Goal: Task Accomplishment & Management: Manage account settings

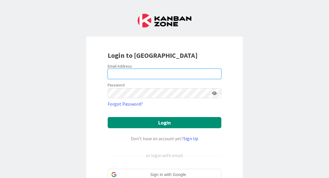
click at [125, 71] on input "email" at bounding box center [165, 74] width 114 height 10
type input "[PERSON_NAME][EMAIL_ADDRESS][PERSON_NAME][DOMAIN_NAME]"
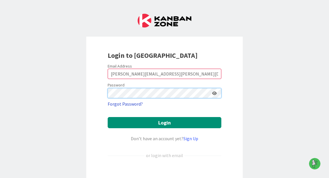
click at [108, 117] on button "Login" at bounding box center [165, 122] width 114 height 11
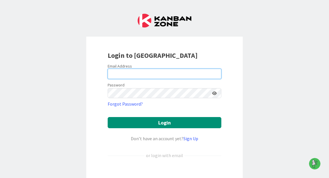
click at [145, 71] on input "email" at bounding box center [165, 74] width 114 height 10
type input "[PERSON_NAME][EMAIL_ADDRESS][PERSON_NAME][DOMAIN_NAME]"
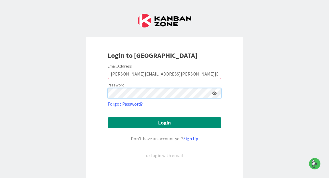
click at [108, 117] on button "Login" at bounding box center [165, 122] width 114 height 11
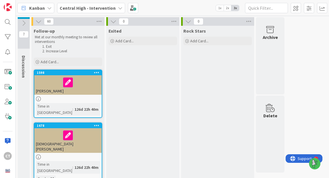
click at [26, 21] on icon at bounding box center [24, 23] width 6 height 6
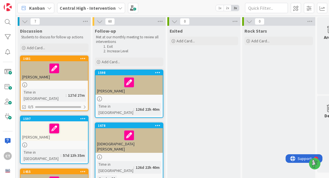
click at [77, 76] on div "[PERSON_NAME]" at bounding box center [54, 70] width 67 height 19
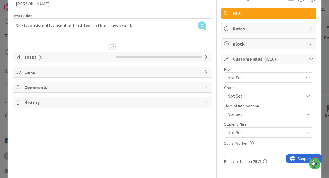
scroll to position [31, 0]
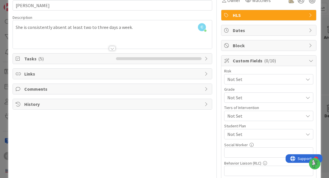
click at [95, 58] on span "Tasks ( 5 )" at bounding box center [68, 58] width 89 height 7
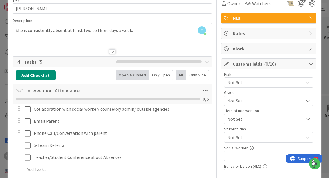
scroll to position [29, 0]
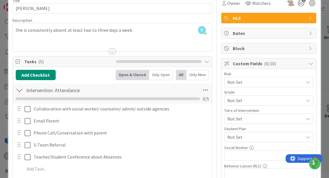
click at [309, 84] on icon at bounding box center [308, 82] width 5 height 5
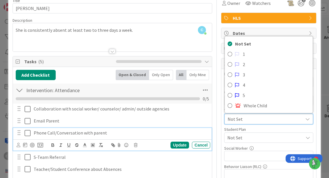
click at [208, 131] on div "Phone Call/Conversation with parent" at bounding box center [120, 133] width 179 height 10
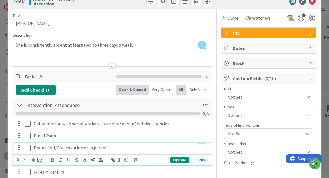
scroll to position [0, 0]
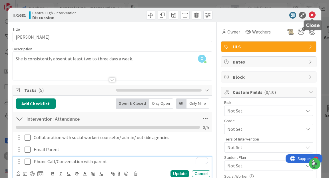
click at [313, 16] on icon at bounding box center [312, 15] width 7 height 7
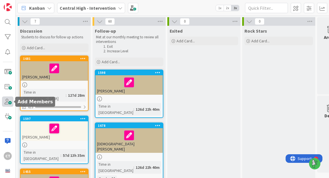
click at [9, 101] on span at bounding box center [7, 101] width 11 height 10
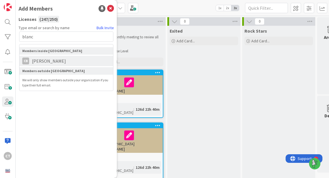
type input "blanc"
click at [41, 62] on span "[PERSON_NAME]" at bounding box center [49, 60] width 40 height 7
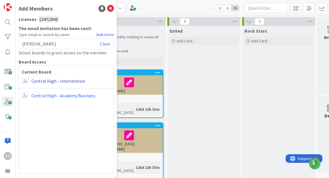
click at [58, 82] on link "Central High - Intervention" at bounding box center [58, 80] width 54 height 7
click at [28, 79] on span at bounding box center [25, 80] width 7 height 7
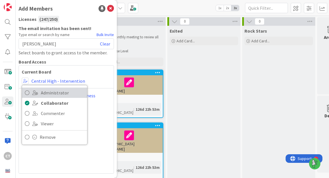
click at [47, 93] on span "Administrator" at bounding box center [62, 92] width 43 height 9
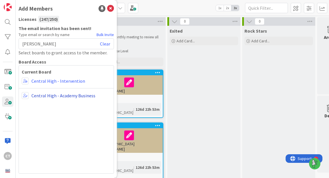
click at [34, 96] on link "Central High - Academy Business" at bounding box center [63, 95] width 64 height 7
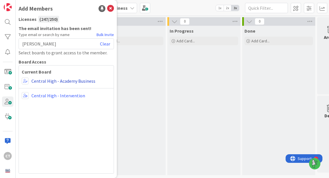
click at [36, 80] on link "Central High - Academy Business" at bounding box center [63, 80] width 64 height 7
click at [24, 83] on span at bounding box center [25, 80] width 7 height 7
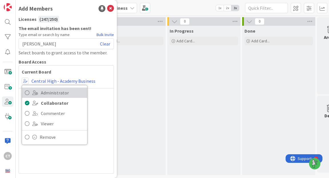
click at [37, 95] on link "Administrator" at bounding box center [54, 92] width 65 height 10
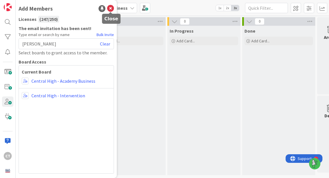
click at [111, 8] on icon at bounding box center [110, 8] width 7 height 7
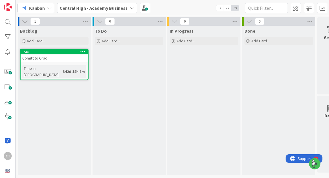
click at [75, 7] on b "Central High - Academy Business" at bounding box center [94, 8] width 68 height 6
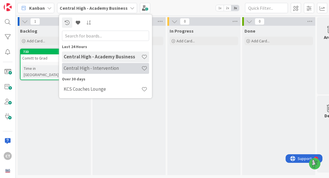
click at [69, 71] on div "Central High - Intervention" at bounding box center [105, 68] width 87 height 11
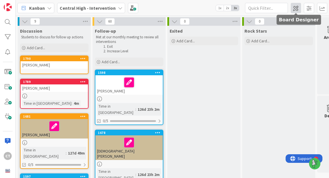
click at [297, 7] on span at bounding box center [296, 8] width 10 height 10
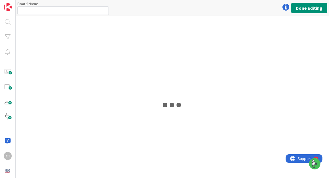
type input "Central High - Intervention"
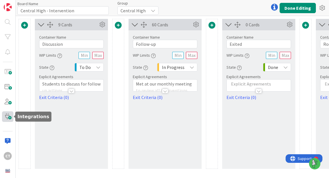
click at [9, 115] on span at bounding box center [7, 116] width 11 height 10
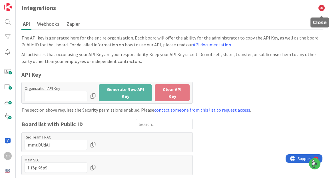
click at [320, 7] on icon at bounding box center [321, 8] width 15 height 16
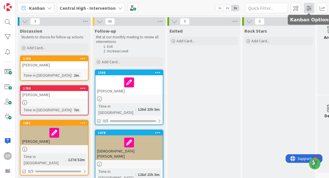
click at [308, 7] on span at bounding box center [309, 8] width 10 height 10
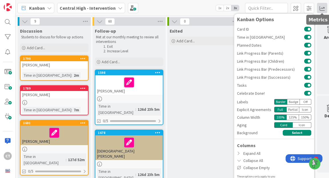
click at [322, 10] on span at bounding box center [322, 8] width 10 height 10
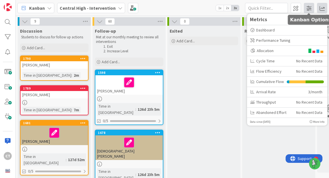
click at [309, 9] on span at bounding box center [309, 8] width 10 height 10
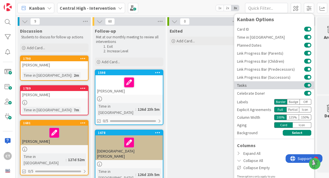
scroll to position [3, 0]
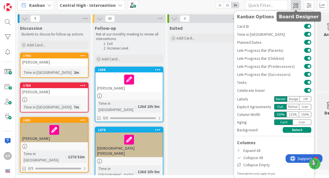
click at [295, 6] on span at bounding box center [296, 5] width 10 height 10
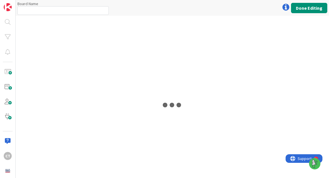
type input "Central High - Intervention"
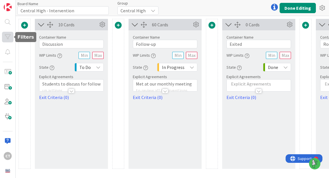
click at [7, 40] on div at bounding box center [7, 37] width 11 height 10
click at [325, 4] on icon at bounding box center [322, 8] width 10 height 10
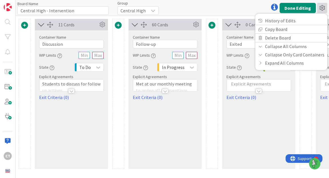
click at [321, 8] on icon at bounding box center [322, 8] width 10 height 10
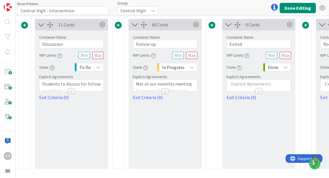
click at [274, 7] on div at bounding box center [274, 6] width 11 height 11
click at [325, 7] on icon at bounding box center [322, 8] width 10 height 10
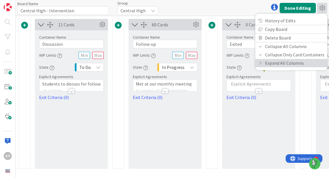
click at [275, 64] on link "Expand All Columns" at bounding box center [291, 63] width 72 height 8
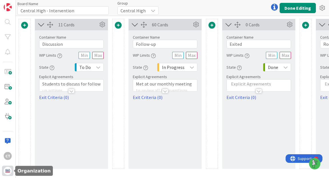
click at [8, 171] on img at bounding box center [8, 171] width 8 height 8
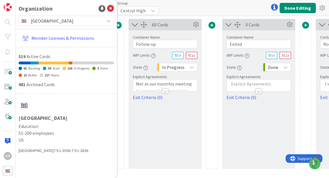
click at [173, 7] on div "Board Name 27 / 64 Central High - Intervention Group Central High Done Editing …" at bounding box center [173, 8] width 314 height 16
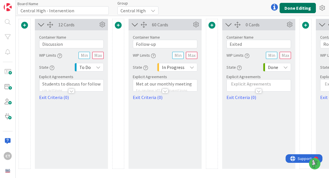
click at [290, 11] on button "Done Editing" at bounding box center [298, 8] width 36 height 10
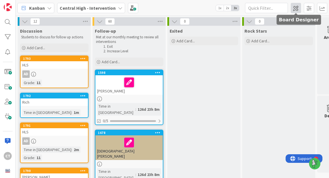
click at [295, 7] on span at bounding box center [296, 8] width 10 height 10
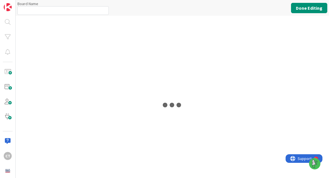
type input "Central High - Intervention"
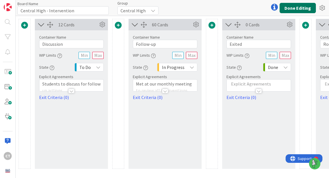
click at [291, 8] on button "Done Editing" at bounding box center [298, 8] width 36 height 10
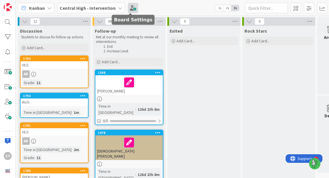
click at [133, 8] on span at bounding box center [133, 8] width 10 height 10
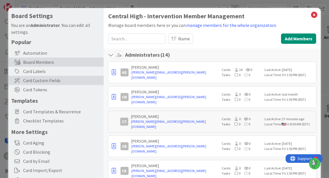
click at [44, 81] on span "Card Custom Fields" at bounding box center [62, 80] width 78 height 7
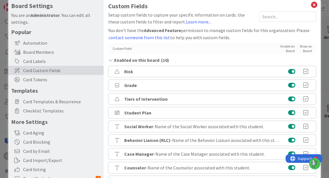
scroll to position [10, 0]
click at [307, 126] on icon at bounding box center [305, 126] width 11 height 6
click at [293, 125] on button at bounding box center [291, 126] width 7 height 6
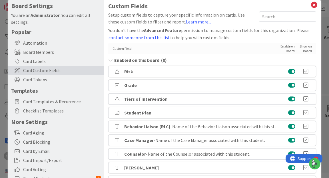
click at [307, 126] on icon at bounding box center [305, 126] width 11 height 6
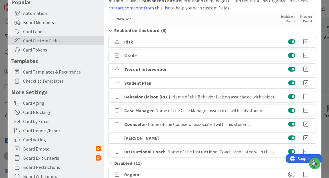
scroll to position [40, 0]
click at [291, 97] on button at bounding box center [291, 97] width 7 height 6
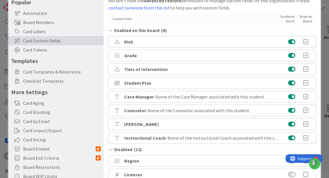
click at [292, 123] on button at bounding box center [291, 124] width 7 height 6
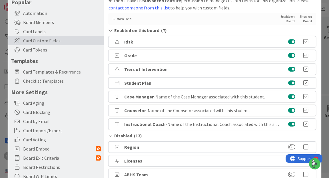
click at [292, 41] on button at bounding box center [291, 42] width 7 height 6
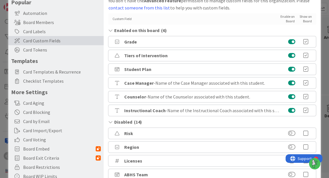
click at [154, 83] on span "- Name of the Case Manager associated with this student." at bounding box center [209, 83] width 111 height 6
click at [149, 84] on b "Case Manager" at bounding box center [138, 83] width 29 height 6
click at [264, 81] on div "Case Manager - Name of the Case Manager associated with this student." at bounding box center [212, 82] width 208 height 11
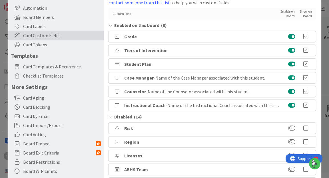
scroll to position [45, 0]
click at [291, 104] on button at bounding box center [291, 105] width 7 height 6
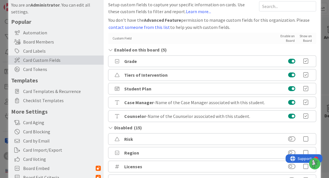
scroll to position [15, 0]
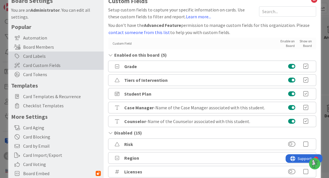
click at [29, 55] on div "Card Labels" at bounding box center [55, 55] width 95 height 9
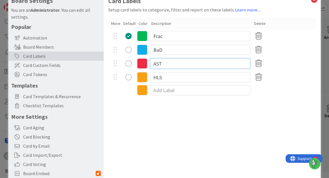
click at [164, 62] on input "AST" at bounding box center [200, 63] width 100 height 10
type input "A"
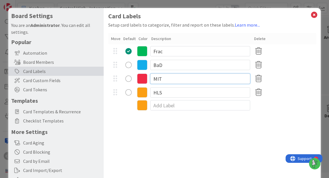
scroll to position [11, 0]
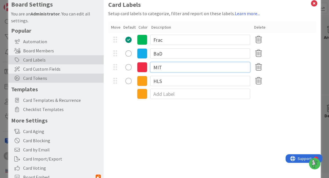
type input "MIT"
click at [39, 77] on span "Card Tokens" at bounding box center [62, 78] width 78 height 7
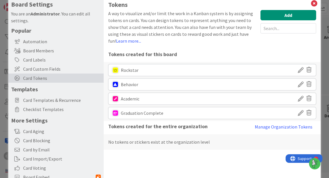
click at [308, 98] on icon at bounding box center [309, 98] width 5 height 10
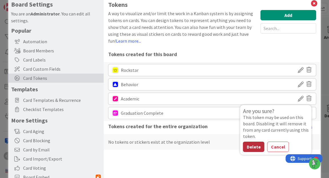
click at [254, 148] on button "Delete" at bounding box center [253, 146] width 21 height 10
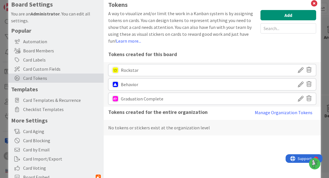
click at [309, 97] on icon at bounding box center [309, 98] width 5 height 10
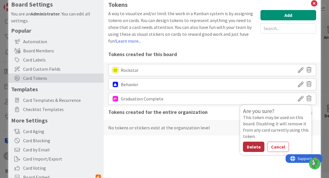
click at [256, 144] on button "Delete" at bounding box center [253, 146] width 21 height 10
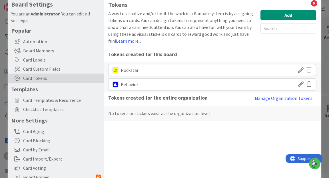
click at [303, 85] on icon at bounding box center [301, 84] width 6 height 10
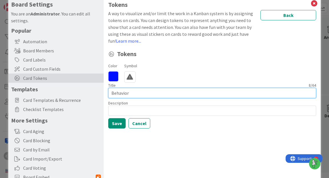
click at [138, 94] on input "Behavior" at bounding box center [212, 93] width 208 height 10
type input "B"
type input "Student Concerns"
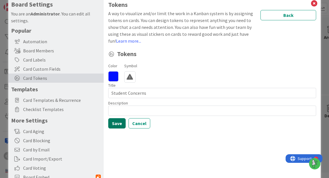
click at [119, 125] on button "Save" at bounding box center [116, 123] width 17 height 10
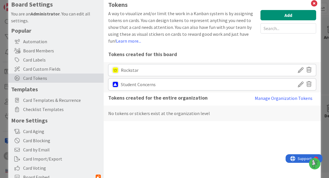
scroll to position [0, 0]
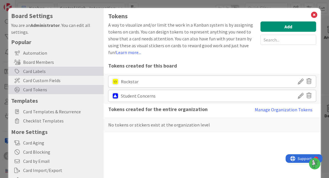
click at [40, 71] on div "Card Labels" at bounding box center [55, 71] width 95 height 9
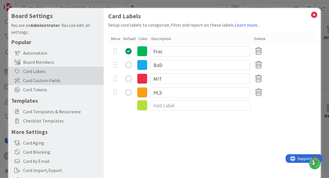
click at [44, 79] on span "Card Custom Fields" at bounding box center [62, 80] width 78 height 7
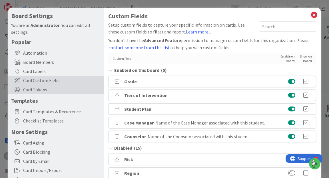
click at [39, 89] on span "Card Tokens" at bounding box center [62, 89] width 78 height 7
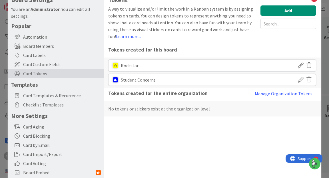
scroll to position [37, 0]
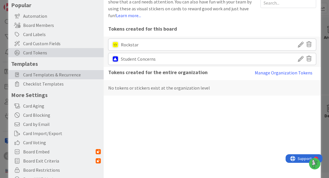
click at [38, 77] on span "Card Templates & Recurrence" at bounding box center [62, 74] width 78 height 7
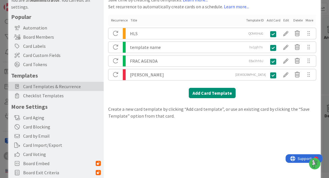
scroll to position [27, 0]
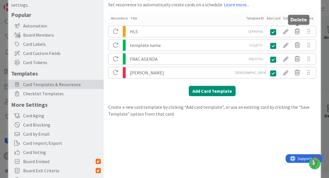
click at [298, 32] on icon at bounding box center [297, 32] width 11 height 10
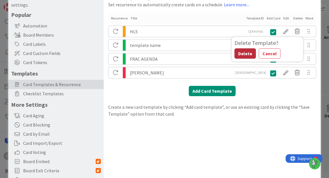
click at [248, 53] on button "Delete" at bounding box center [245, 53] width 21 height 10
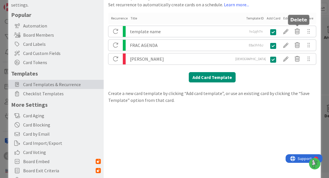
click at [297, 33] on icon at bounding box center [297, 32] width 11 height 10
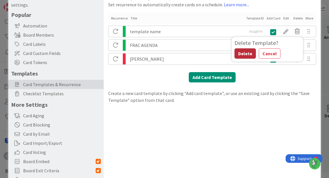
click at [246, 53] on button "Delete" at bounding box center [245, 53] width 21 height 10
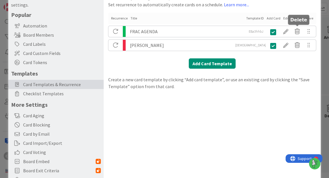
click at [297, 32] on icon at bounding box center [297, 32] width 11 height 10
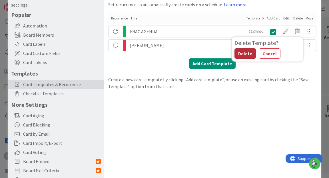
click at [248, 51] on button "Delete" at bounding box center [245, 53] width 21 height 10
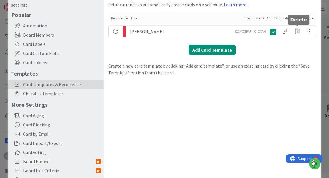
click at [297, 30] on icon at bounding box center [297, 32] width 11 height 10
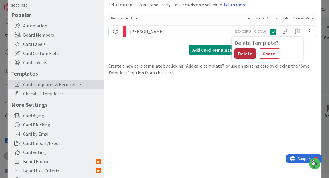
click at [242, 55] on button "Delete" at bounding box center [245, 53] width 21 height 10
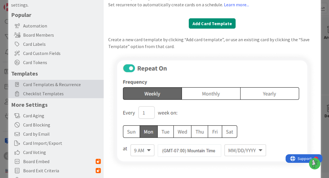
click at [52, 96] on span "Checklist Templates" at bounding box center [62, 93] width 78 height 7
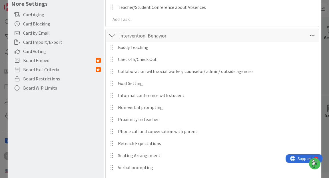
scroll to position [0, 0]
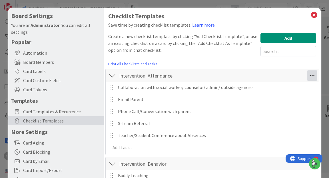
click at [309, 75] on icon at bounding box center [312, 75] width 10 height 10
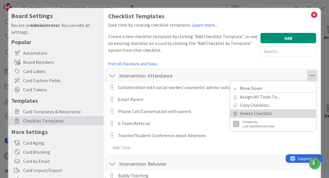
click at [275, 111] on link "Delete Checklist" at bounding box center [273, 113] width 86 height 8
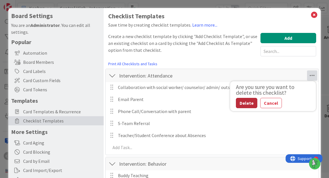
click at [245, 100] on button "Delete" at bounding box center [246, 103] width 21 height 10
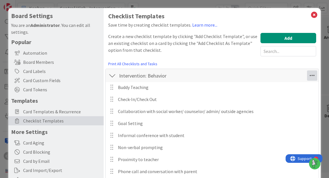
click at [314, 74] on icon at bounding box center [312, 75] width 10 height 10
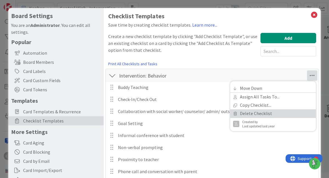
click at [281, 114] on link "Delete Checklist" at bounding box center [273, 113] width 86 height 8
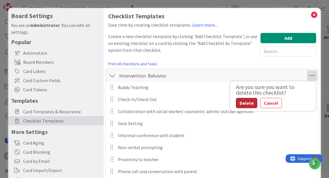
click at [249, 101] on button "Delete" at bounding box center [246, 103] width 21 height 10
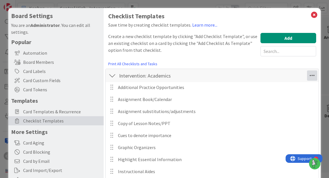
click at [312, 77] on icon at bounding box center [312, 75] width 10 height 10
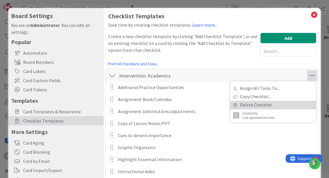
click at [265, 104] on link "Delete Checklist" at bounding box center [273, 105] width 86 height 8
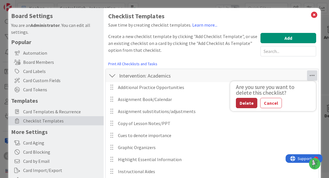
click at [252, 103] on button "Delete" at bounding box center [246, 103] width 21 height 10
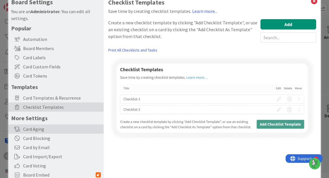
scroll to position [19, 0]
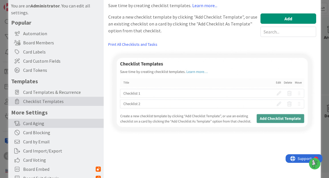
click at [40, 143] on span "Card by Email" at bounding box center [62, 141] width 78 height 7
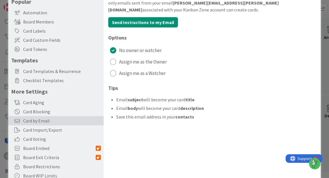
scroll to position [40, 0]
click at [112, 72] on div "radio" at bounding box center [113, 73] width 6 height 6
click at [113, 49] on div "radio" at bounding box center [113, 50] width 6 height 6
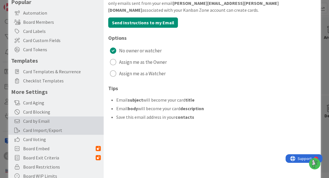
click at [45, 131] on div "Card Import/Export" at bounding box center [55, 129] width 95 height 9
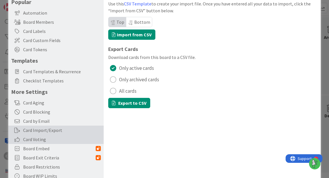
click at [44, 141] on span "Card Voting" at bounding box center [62, 139] width 78 height 7
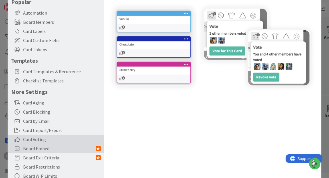
click at [45, 147] on span "Board Embed" at bounding box center [59, 148] width 73 height 7
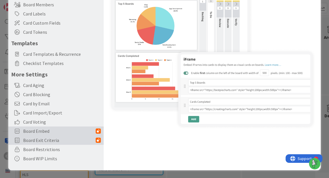
scroll to position [57, 0]
click at [50, 139] on span "Board Exit Criteria" at bounding box center [59, 140] width 73 height 7
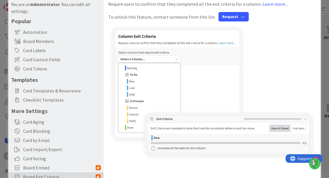
scroll to position [20, 0]
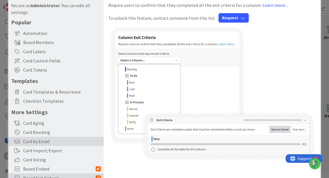
click at [47, 139] on span "Card by Email" at bounding box center [62, 141] width 78 height 7
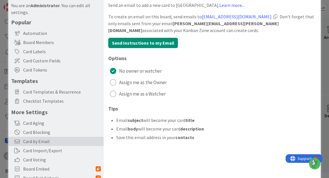
scroll to position [0, 0]
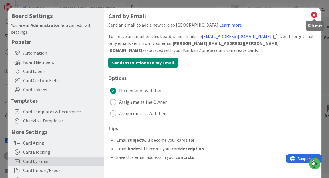
click at [315, 15] on icon at bounding box center [314, 15] width 7 height 8
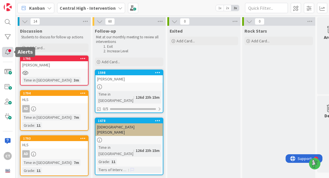
click at [10, 50] on div at bounding box center [7, 52] width 11 height 10
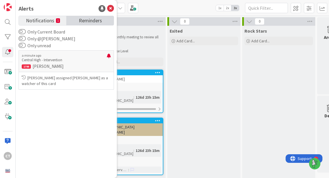
click at [83, 19] on span "Reminders" at bounding box center [90, 20] width 23 height 8
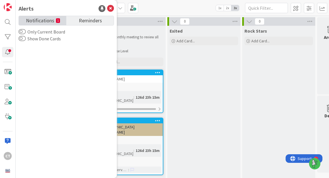
click at [44, 22] on span "Notifications" at bounding box center [40, 20] width 28 height 8
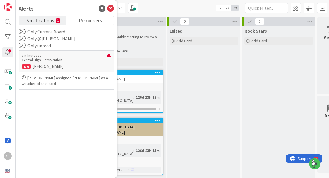
click at [159, 10] on div "Kanban Central High - Intervention 1x 2x 3x" at bounding box center [173, 8] width 314 height 16
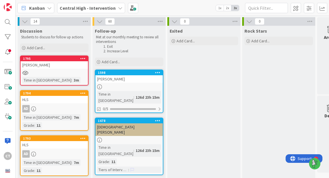
click at [51, 65] on div "[PERSON_NAME]" at bounding box center [54, 64] width 67 height 7
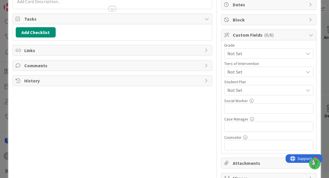
scroll to position [89, 0]
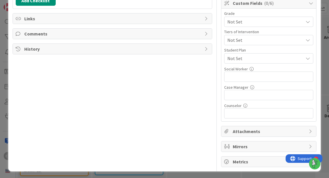
click at [86, 95] on div "Title 5 / 128 roach Description Owner CT MIT Tasks Add Checklist Links Comments…" at bounding box center [113, 49] width 200 height 233
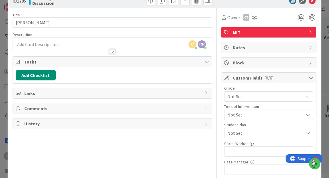
scroll to position [14, 0]
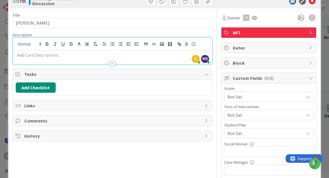
click at [87, 45] on div "C Cassidy Taylor just joined RR Ryan Roach joined 4 m ago" at bounding box center [112, 51] width 199 height 26
click at [62, 105] on span "Links" at bounding box center [112, 105] width 177 height 7
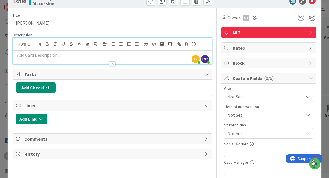
scroll to position [0, 0]
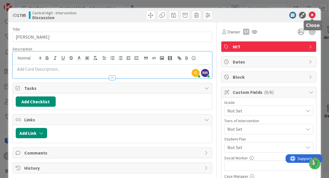
click at [311, 14] on icon at bounding box center [312, 15] width 7 height 7
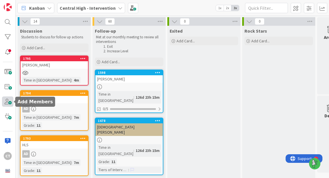
click at [7, 103] on span at bounding box center [7, 101] width 11 height 10
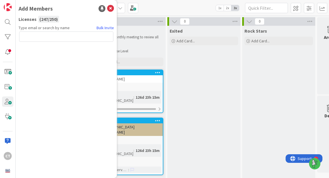
click at [187, 7] on div "Kanban Central High - Intervention 1x 2x 3x" at bounding box center [173, 8] width 314 height 16
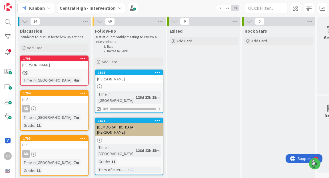
click at [57, 62] on div "[PERSON_NAME]" at bounding box center [54, 64] width 67 height 7
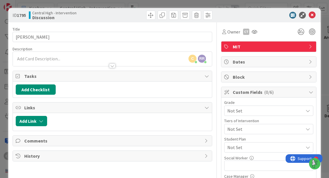
click at [205, 76] on icon at bounding box center [207, 76] width 5 height 5
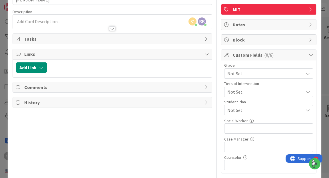
scroll to position [46, 0]
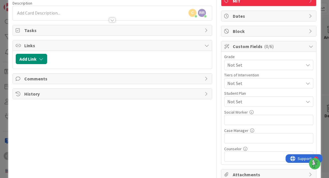
click at [99, 93] on span "History" at bounding box center [112, 93] width 177 height 7
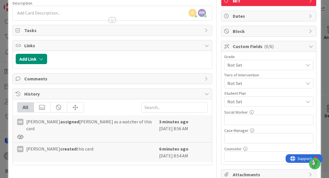
click at [92, 75] on span "Comments" at bounding box center [112, 78] width 177 height 7
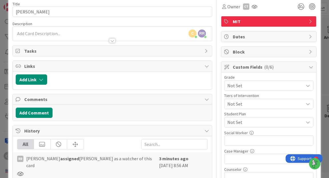
scroll to position [0, 0]
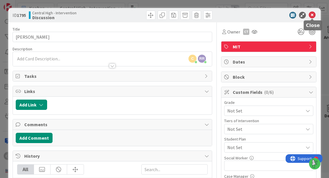
click at [314, 15] on icon at bounding box center [312, 15] width 7 height 7
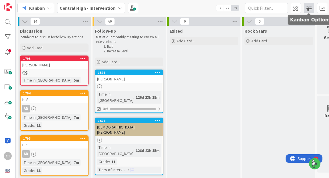
click at [309, 9] on span at bounding box center [309, 8] width 10 height 10
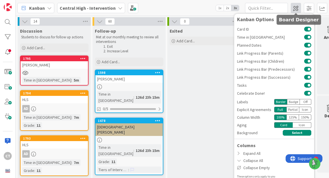
click at [296, 11] on span at bounding box center [296, 8] width 10 height 10
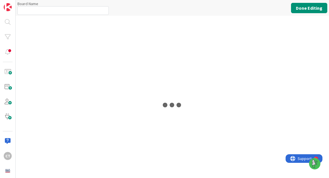
type input "Central High - Intervention"
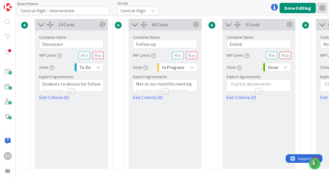
click at [320, 7] on icon at bounding box center [322, 8] width 10 height 10
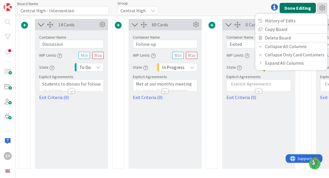
click at [304, 5] on button "Done Editing" at bounding box center [298, 8] width 36 height 10
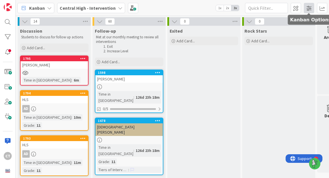
click at [311, 7] on span at bounding box center [309, 8] width 10 height 10
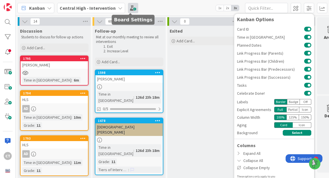
click at [128, 7] on span at bounding box center [133, 8] width 10 height 10
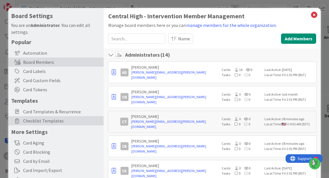
click at [42, 121] on span "Checklist Templates" at bounding box center [62, 120] width 78 height 7
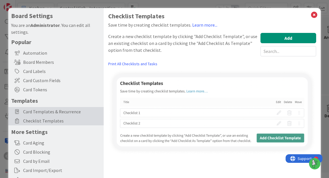
click at [42, 113] on span "Card Templates & Recurrence" at bounding box center [62, 111] width 78 height 7
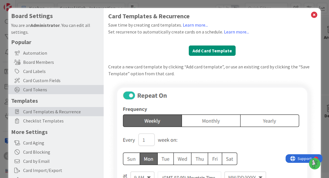
click at [41, 92] on span "Card Tokens" at bounding box center [62, 89] width 78 height 7
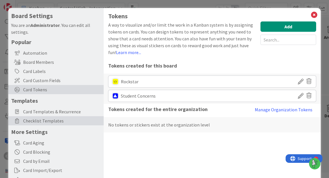
click at [45, 120] on span "Checklist Templates" at bounding box center [62, 120] width 78 height 7
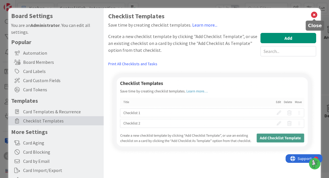
click at [316, 12] on icon at bounding box center [314, 15] width 7 height 8
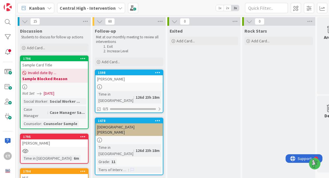
click at [72, 78] on b "Sample Blocked Reason" at bounding box center [54, 79] width 64 height 6
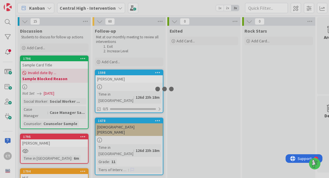
click at [72, 78] on div at bounding box center [164, 89] width 329 height 178
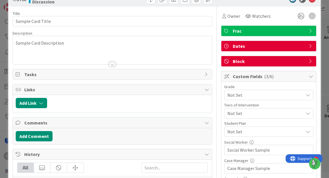
scroll to position [17, 0]
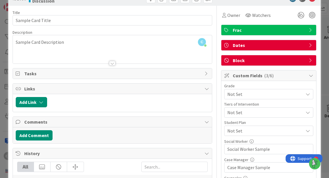
click at [207, 87] on icon at bounding box center [207, 88] width 5 height 5
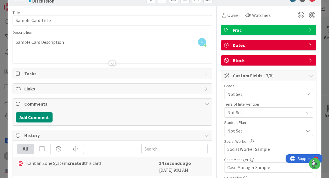
click at [207, 87] on icon at bounding box center [207, 88] width 5 height 5
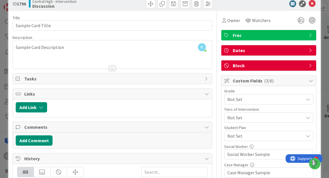
scroll to position [0, 0]
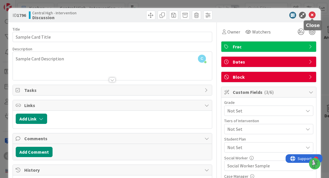
click at [313, 15] on icon at bounding box center [312, 15] width 7 height 7
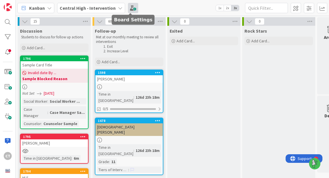
click at [130, 7] on span at bounding box center [133, 8] width 10 height 10
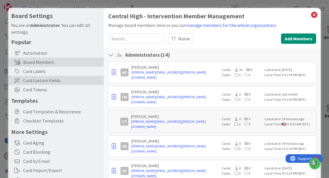
click at [37, 79] on span "Card Custom Fields" at bounding box center [62, 80] width 78 height 7
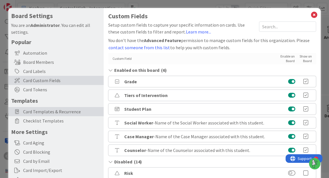
click at [51, 112] on span "Card Templates & Recurrence" at bounding box center [62, 111] width 78 height 7
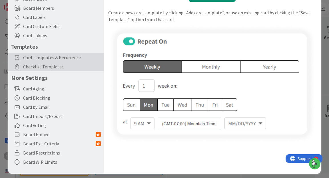
scroll to position [57, 0]
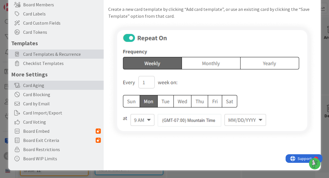
click at [43, 87] on div "Card Aging" at bounding box center [55, 85] width 95 height 9
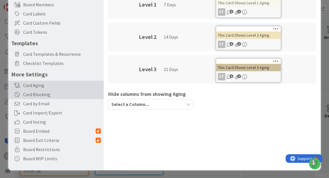
click at [43, 94] on div "Card Blocking" at bounding box center [55, 94] width 95 height 9
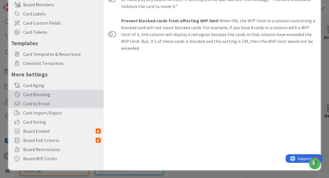
click at [45, 100] on span "Card by Email" at bounding box center [62, 103] width 78 height 7
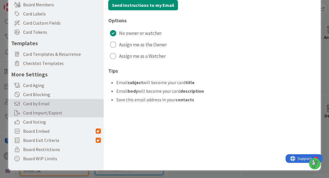
click at [45, 113] on div "Card Import/Export" at bounding box center [55, 112] width 95 height 9
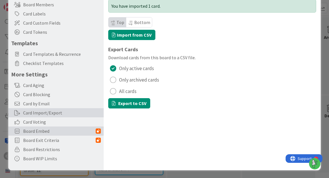
click at [43, 128] on span "Board Embed" at bounding box center [59, 130] width 73 height 7
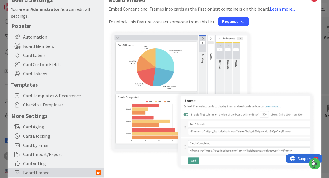
scroll to position [15, 0]
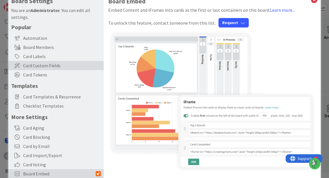
click at [43, 66] on span "Card Custom Fields" at bounding box center [62, 65] width 78 height 7
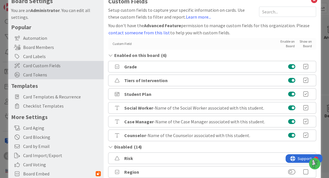
click at [42, 73] on span "Card Tokens" at bounding box center [62, 74] width 78 height 7
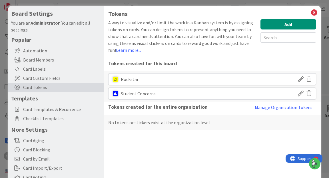
scroll to position [1, 0]
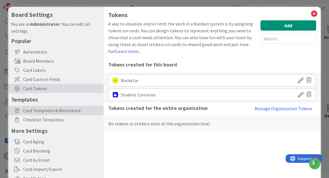
click at [43, 108] on span "Card Templates & Recurrence" at bounding box center [62, 110] width 78 height 7
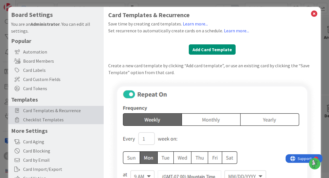
click at [44, 119] on span "Checklist Templates" at bounding box center [62, 119] width 78 height 7
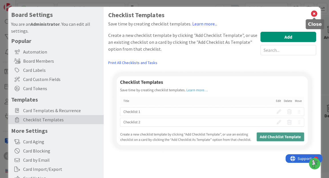
click at [316, 13] on icon at bounding box center [314, 14] width 7 height 8
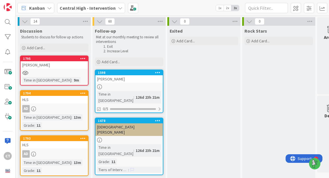
click at [120, 84] on link "1598 Khadarie [PERSON_NAME] Time in [GEOGRAPHIC_DATA] : 126d 23h 21m 0/5" at bounding box center [129, 90] width 69 height 43
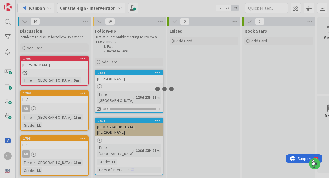
click at [120, 84] on div at bounding box center [164, 89] width 329 height 178
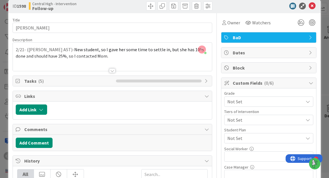
scroll to position [7, 0]
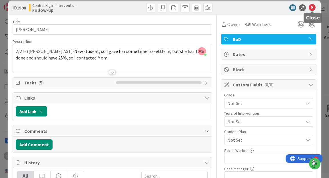
click at [312, 9] on icon at bounding box center [312, 7] width 7 height 7
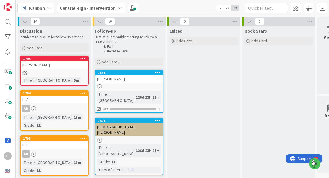
click at [39, 71] on div at bounding box center [54, 72] width 67 height 5
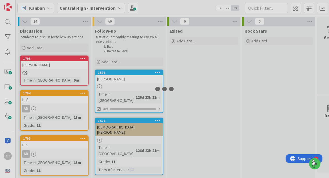
click at [39, 71] on div at bounding box center [164, 89] width 329 height 178
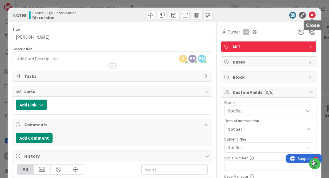
click at [314, 14] on icon at bounding box center [312, 15] width 7 height 7
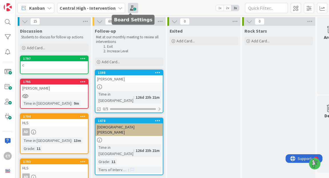
click at [129, 10] on span at bounding box center [133, 8] width 10 height 10
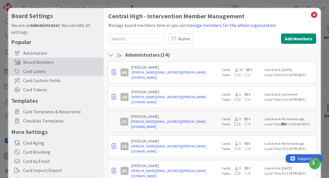
click at [46, 72] on div "Card Labels" at bounding box center [55, 71] width 95 height 9
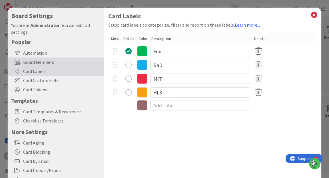
click at [41, 63] on div "Board Members" at bounding box center [55, 61] width 95 height 9
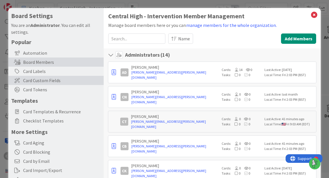
click at [33, 79] on span "Card Custom Fields" at bounding box center [62, 80] width 78 height 7
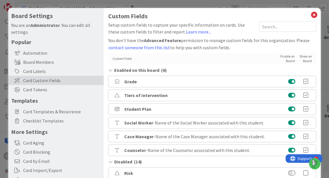
click at [292, 121] on button at bounding box center [291, 123] width 7 height 6
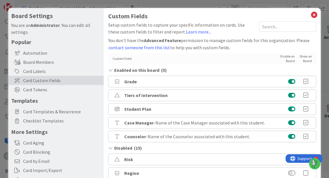
click at [291, 135] on button at bounding box center [291, 136] width 7 height 6
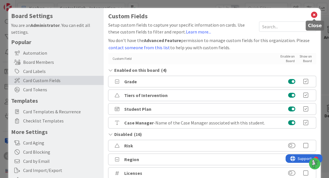
click at [315, 13] on icon at bounding box center [314, 15] width 7 height 8
